Goal: Task Accomplishment & Management: Manage account settings

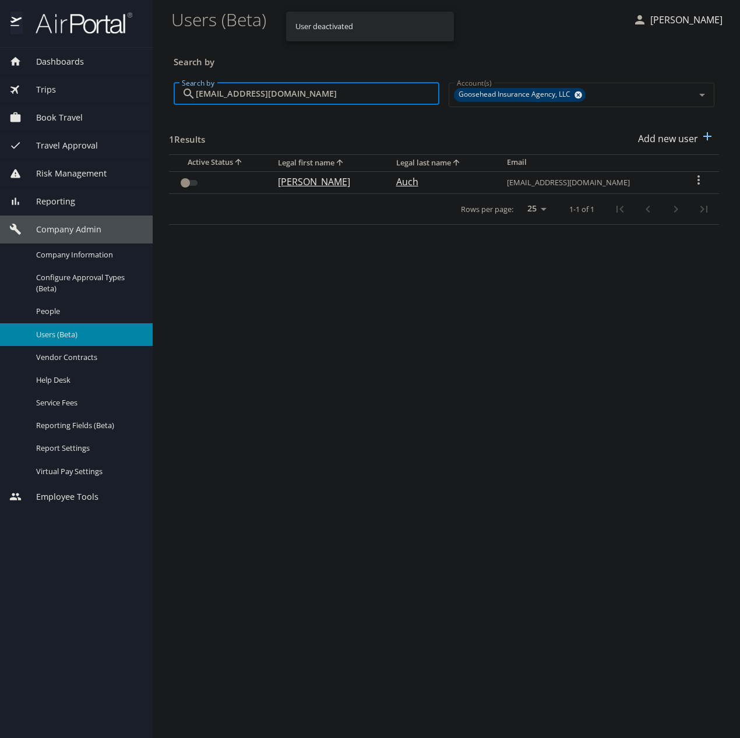
drag, startPoint x: 316, startPoint y: 96, endPoint x: 315, endPoint y: 101, distance: 5.9
click at [315, 101] on input "[EMAIL_ADDRESS][DOMAIN_NAME]" at bounding box center [317, 94] width 243 height 22
click at [316, 100] on input "[EMAIL_ADDRESS][DOMAIN_NAME]" at bounding box center [317, 94] width 243 height 22
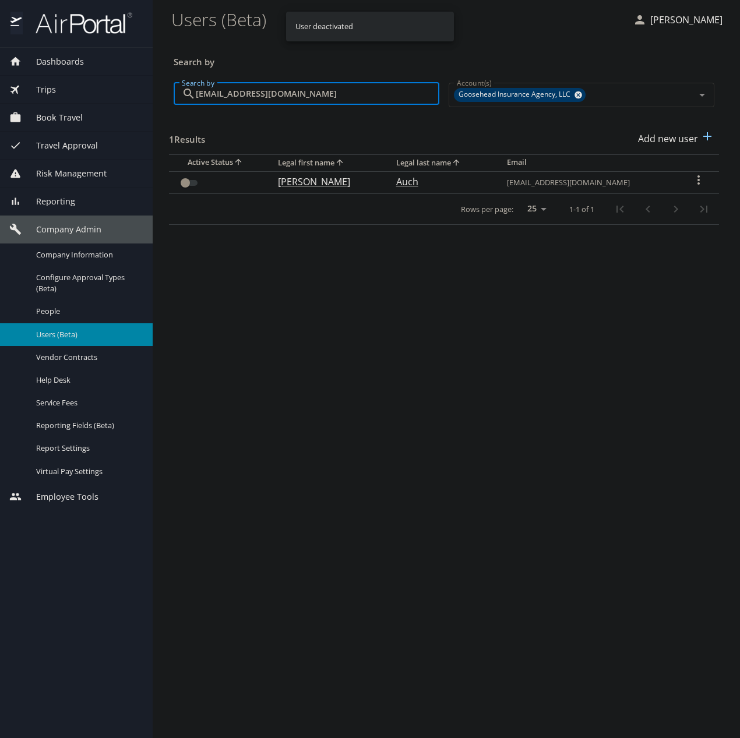
paste input "fahad.meer"
type input "[EMAIL_ADDRESS][DOMAIN_NAME]"
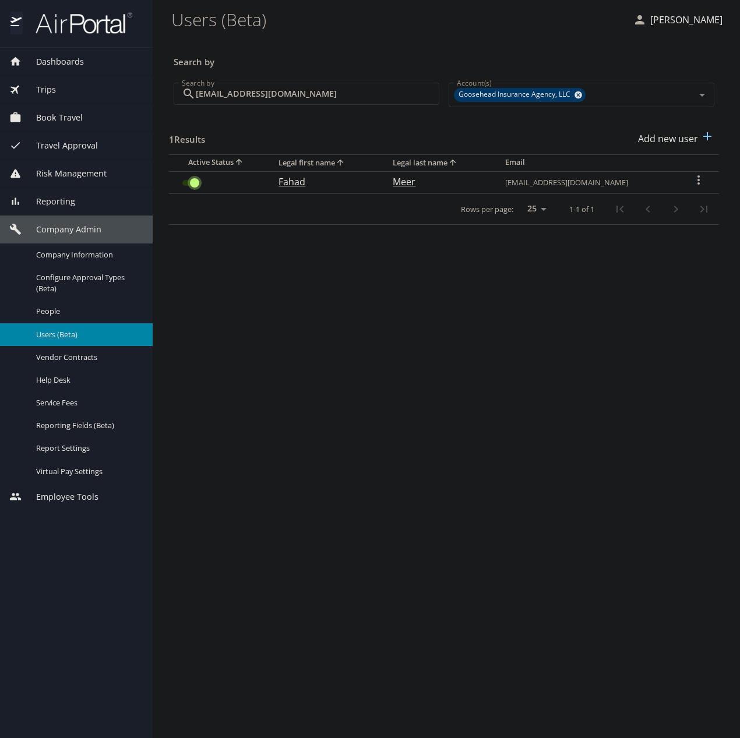
click at [193, 188] on input "User Search Table" at bounding box center [195, 183] width 42 height 14
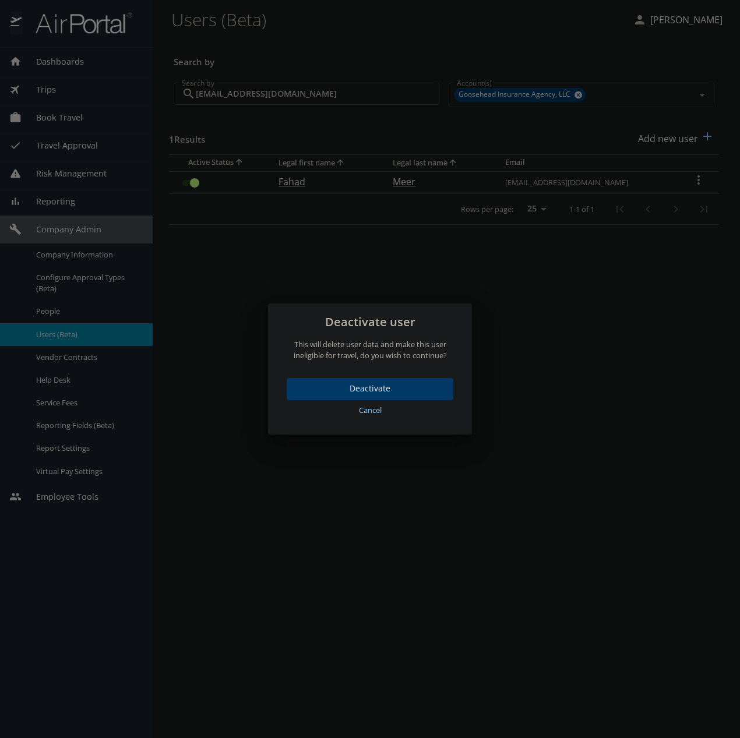
click at [377, 384] on span "Deactivate" at bounding box center [370, 389] width 148 height 15
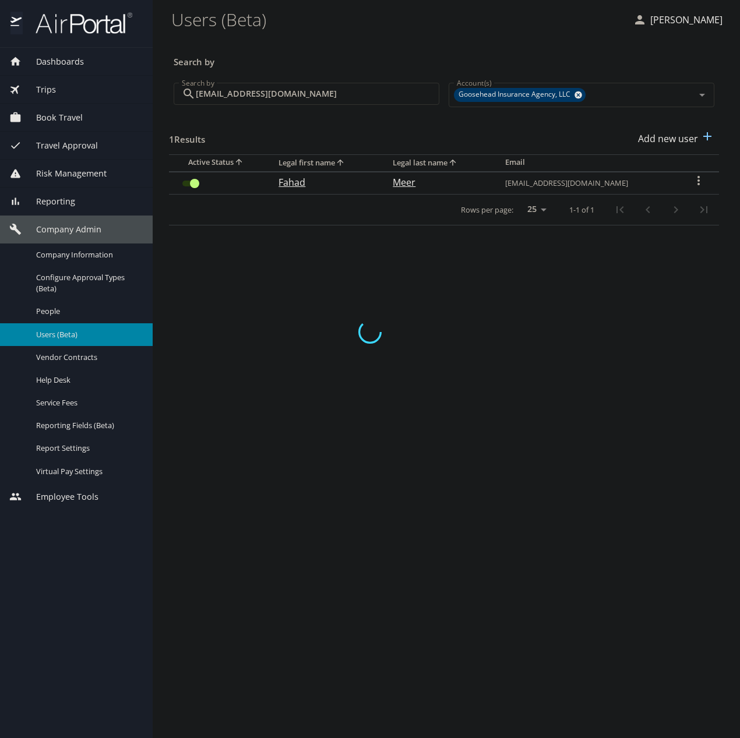
checkbox input "false"
click at [322, 94] on input "[EMAIL_ADDRESS][DOMAIN_NAME]" at bounding box center [317, 94] width 243 height 22
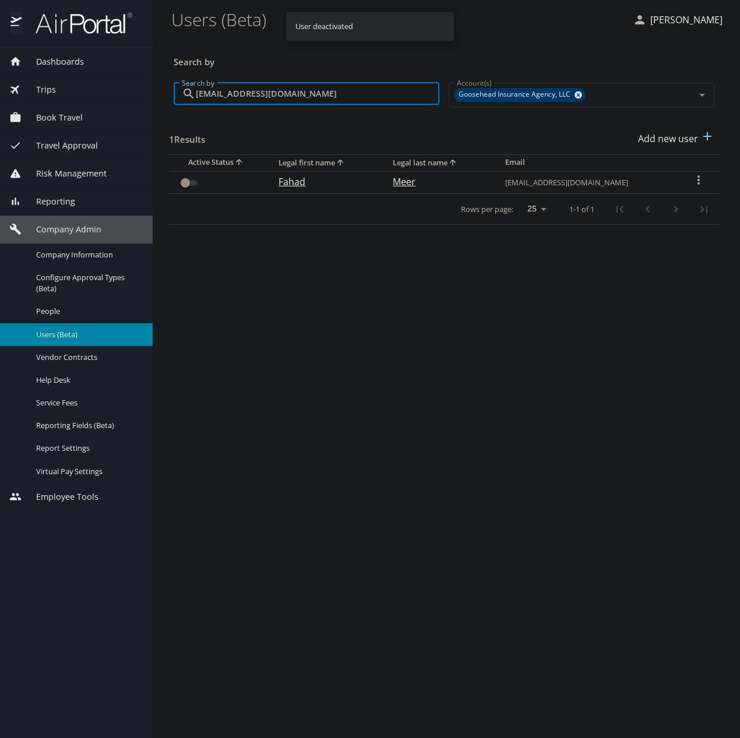
click at [322, 94] on input "[EMAIL_ADDRESS][DOMAIN_NAME]" at bounding box center [317, 94] width 243 height 22
paste input "cierra.hoy"
type input "[EMAIL_ADDRESS][PERSON_NAME][DOMAIN_NAME]"
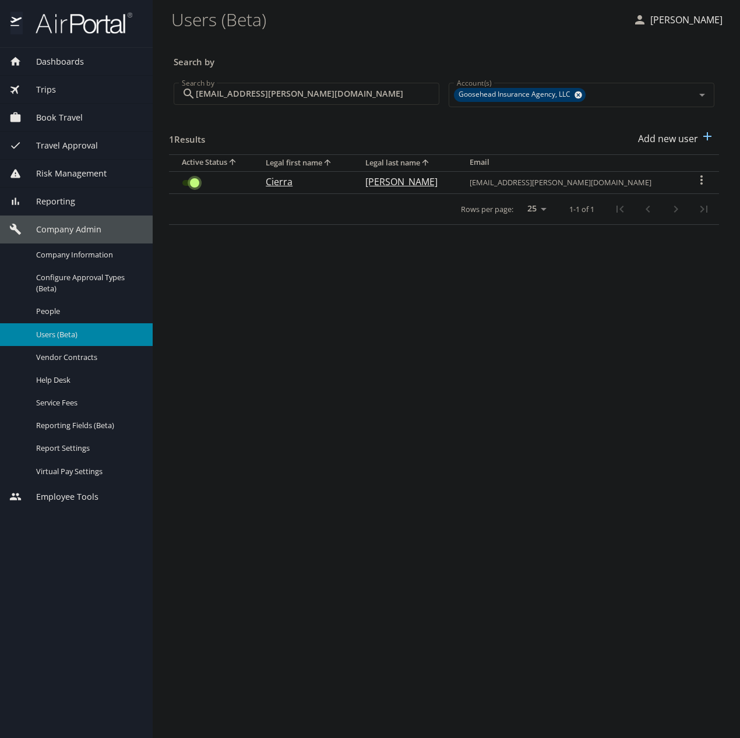
click at [192, 178] on input "User Search Table" at bounding box center [195, 183] width 42 height 14
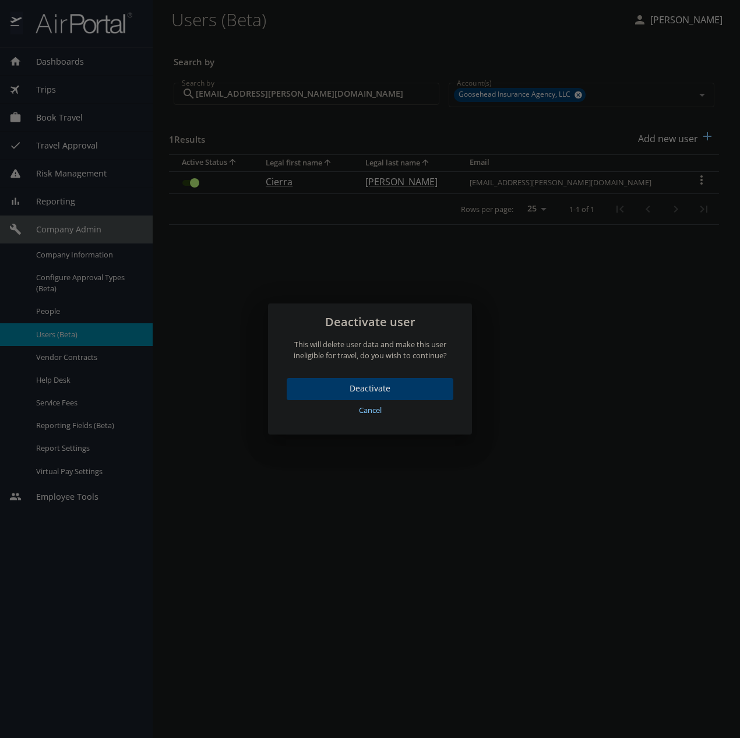
click at [373, 386] on span "Deactivate" at bounding box center [370, 389] width 148 height 15
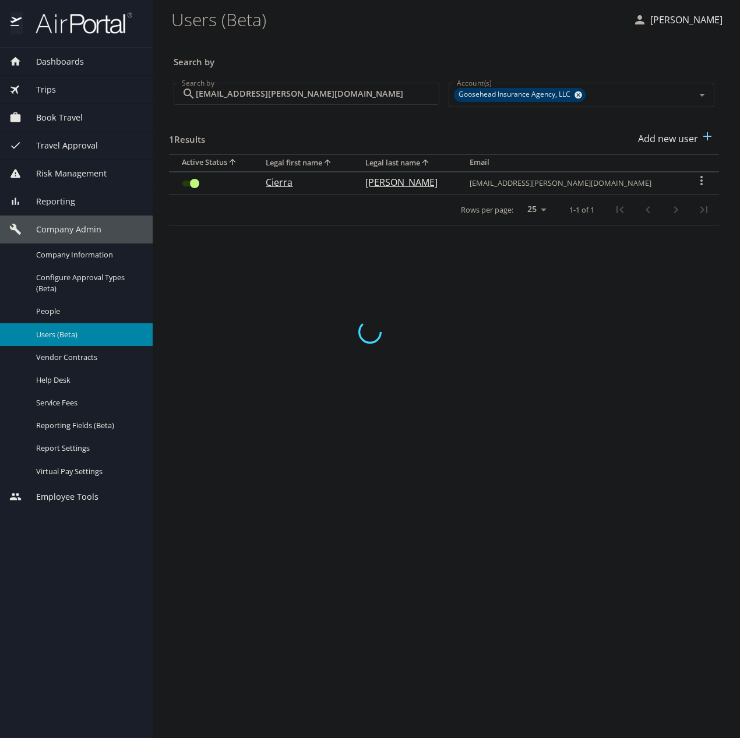
checkbox input "false"
